Goal: Register for event/course

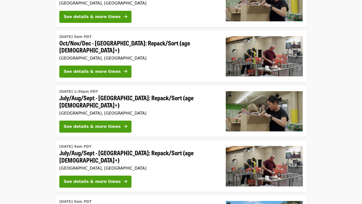
scroll to position [70, 0]
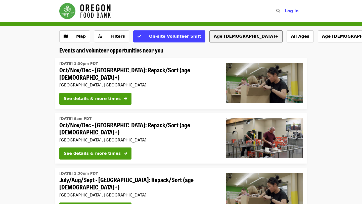
click at [212, 38] on button "Age [DEMOGRAPHIC_DATA]+" at bounding box center [246, 36] width 73 height 12
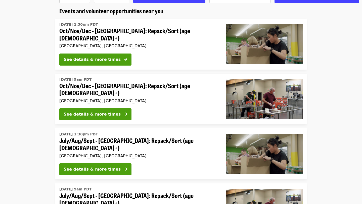
scroll to position [40, 0]
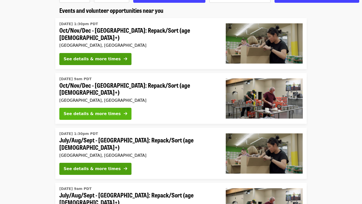
click at [98, 111] on div "See details & more times" at bounding box center [92, 114] width 57 height 6
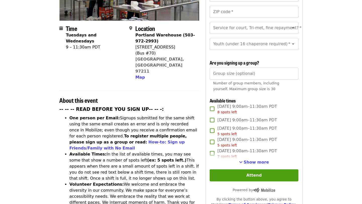
scroll to position [110, 0]
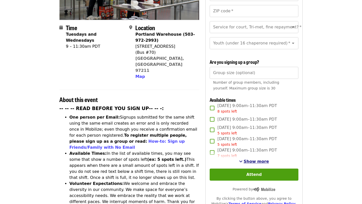
click at [254, 159] on span "Show more" at bounding box center [256, 161] width 25 height 5
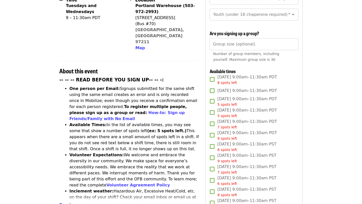
scroll to position [0, 0]
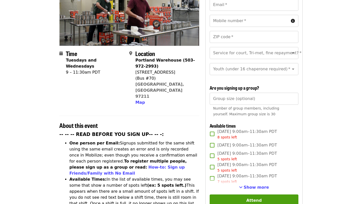
scroll to position [84, 0]
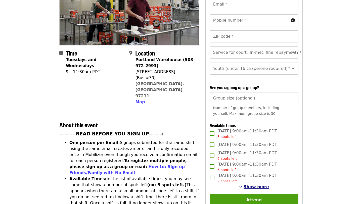
click at [258, 185] on span "Show more" at bounding box center [256, 187] width 25 height 5
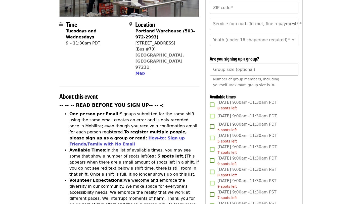
scroll to position [0, 0]
